Goal: Task Accomplishment & Management: Use online tool/utility

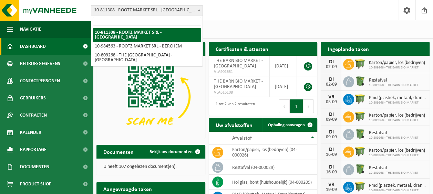
click at [179, 12] on span "10-811308 - ROOTZ MARKET SRL - [GEOGRAPHIC_DATA]" at bounding box center [146, 11] width 111 height 10
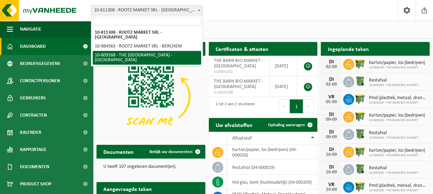
select select "37544"
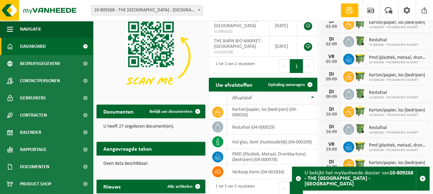
scroll to position [26, 0]
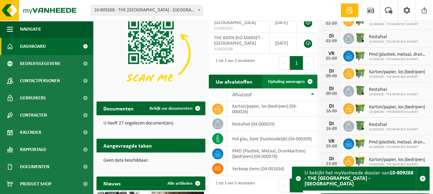
click at [288, 82] on span "Ophaling aanvragen" at bounding box center [286, 82] width 37 height 4
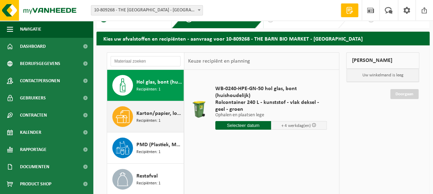
scroll to position [15, 0]
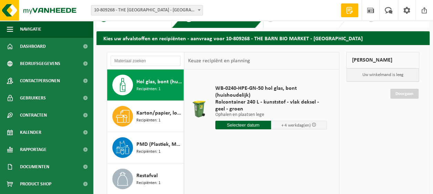
click at [257, 124] on input "text" at bounding box center [243, 125] width 56 height 9
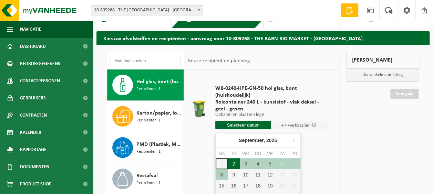
click at [231, 162] on div "2" at bounding box center [234, 163] width 12 height 11
type input "Van 2025-09-02"
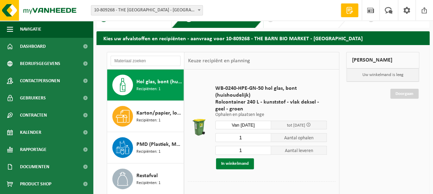
click at [239, 166] on button "In winkelmand" at bounding box center [235, 163] width 38 height 11
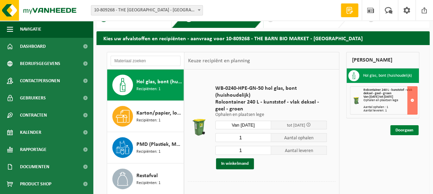
click at [407, 133] on link "Doorgaan" at bounding box center [404, 130] width 28 height 10
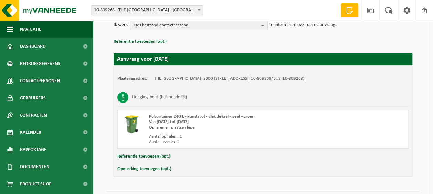
scroll to position [106, 0]
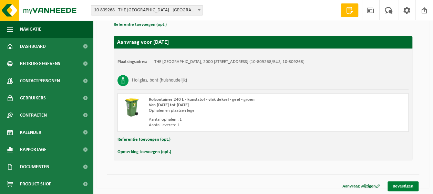
click at [411, 188] on link "Bevestigen" at bounding box center [402, 186] width 31 height 10
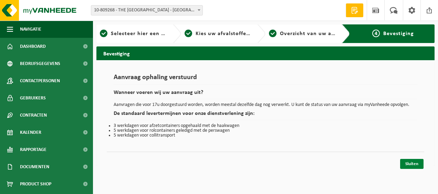
click at [409, 160] on link "Sluiten" at bounding box center [411, 164] width 23 height 10
